Goal: Check status: Check status

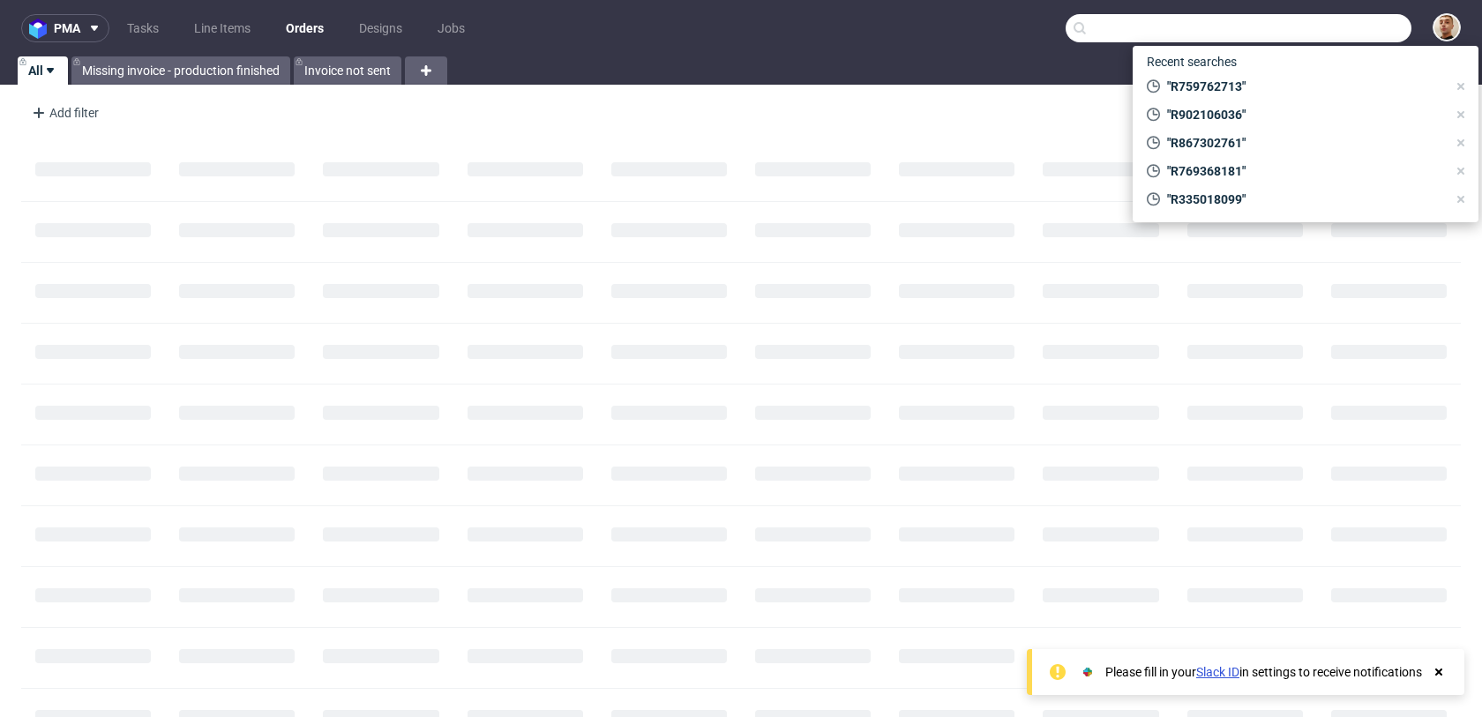
click at [1374, 26] on input "text" at bounding box center [1239, 28] width 346 height 28
paste input "R746768203"
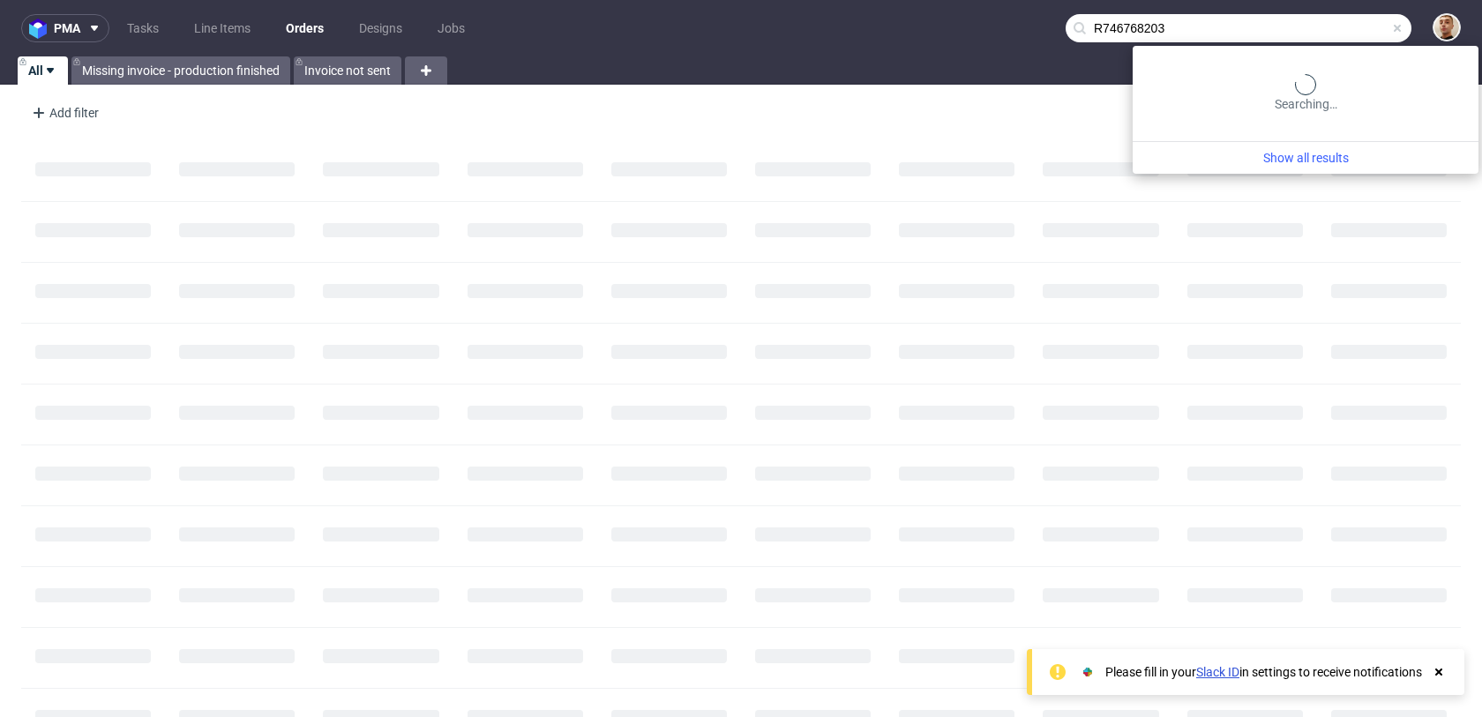
type input "R746768203"
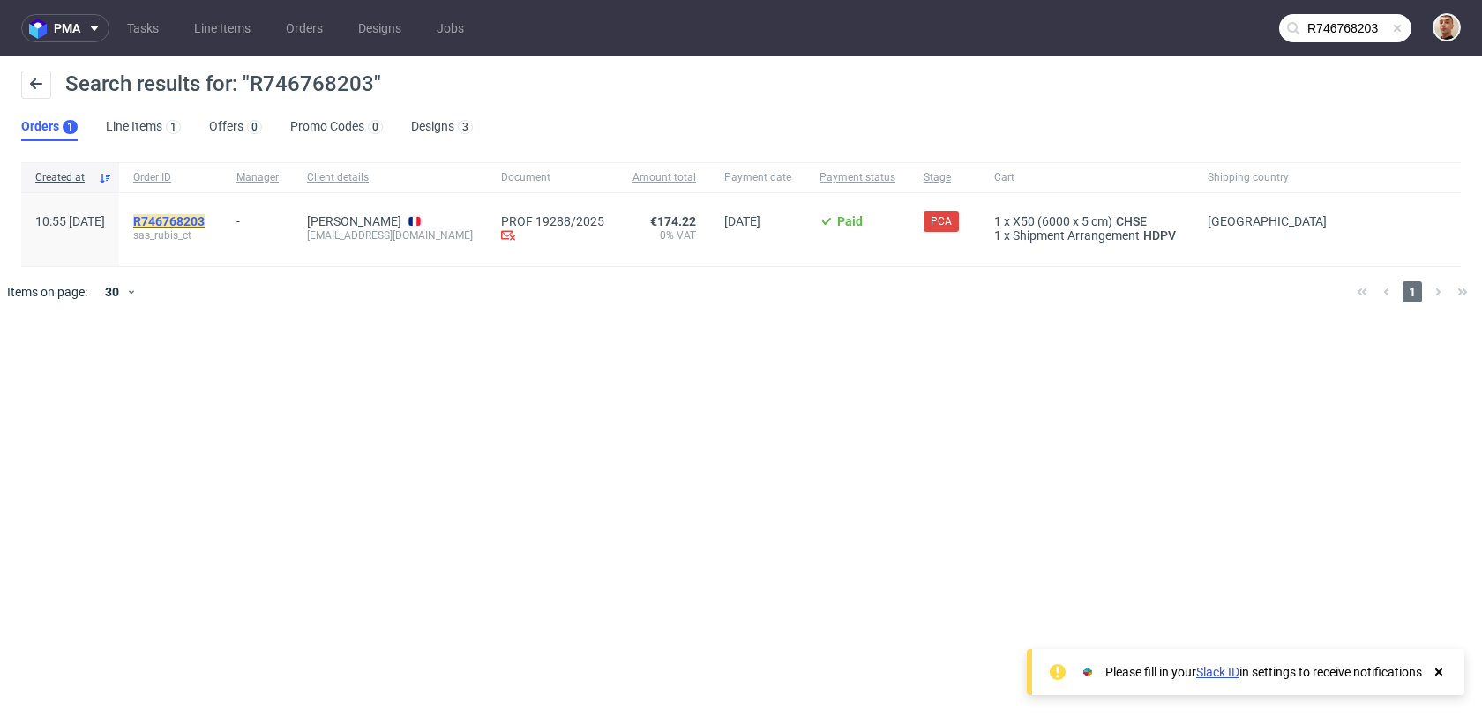
click at [205, 221] on mark "R746768203" at bounding box center [168, 221] width 71 height 14
